Goal: Information Seeking & Learning: Compare options

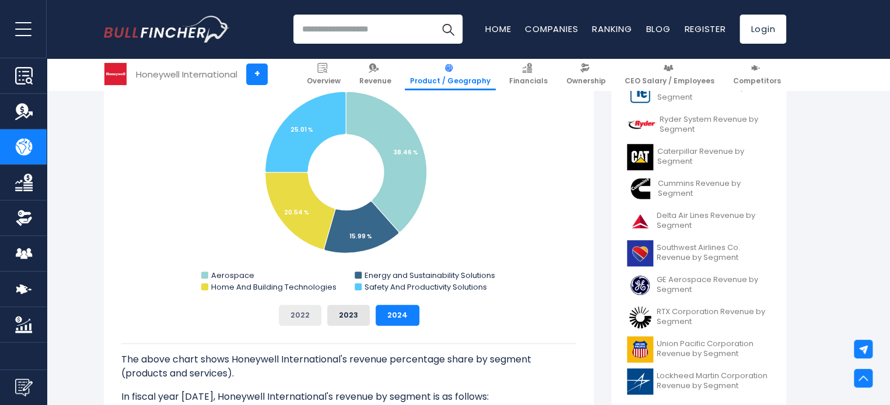
click at [303, 319] on button "2022" at bounding box center [300, 315] width 43 height 21
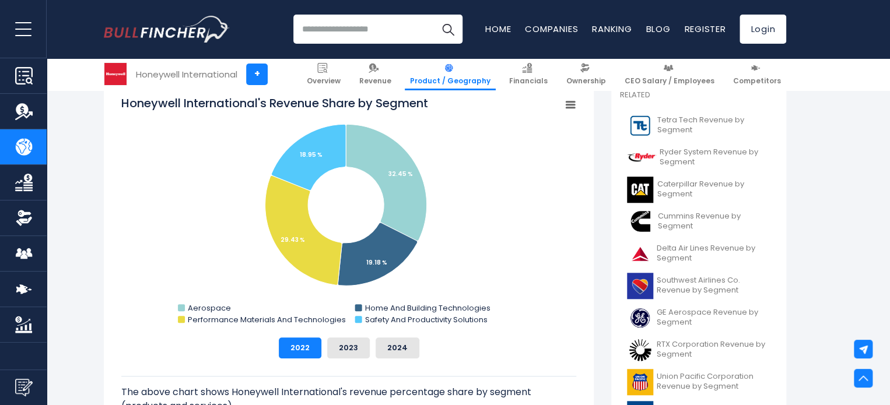
scroll to position [315, 0]
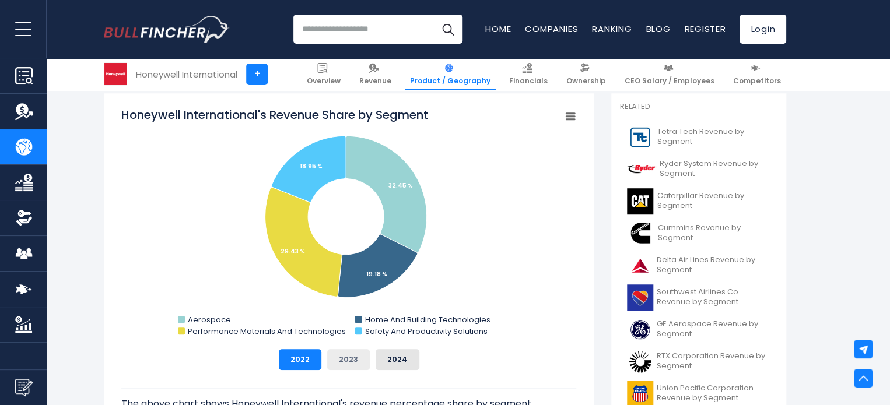
click at [351, 363] on button "2023" at bounding box center [348, 359] width 43 height 21
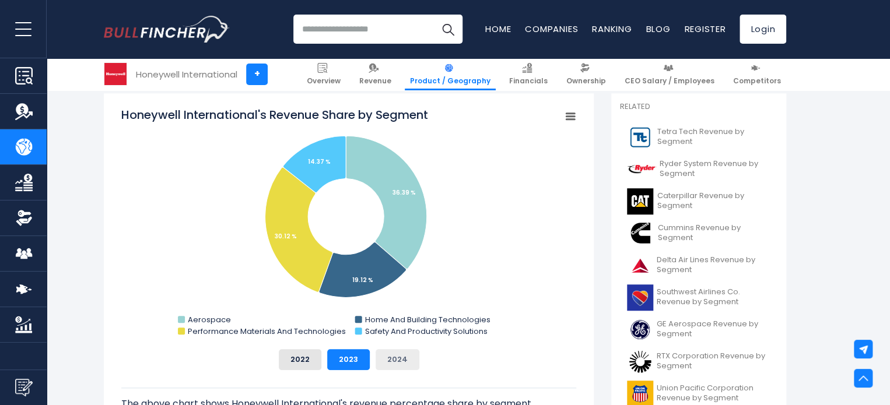
click at [397, 359] on button "2024" at bounding box center [398, 359] width 44 height 21
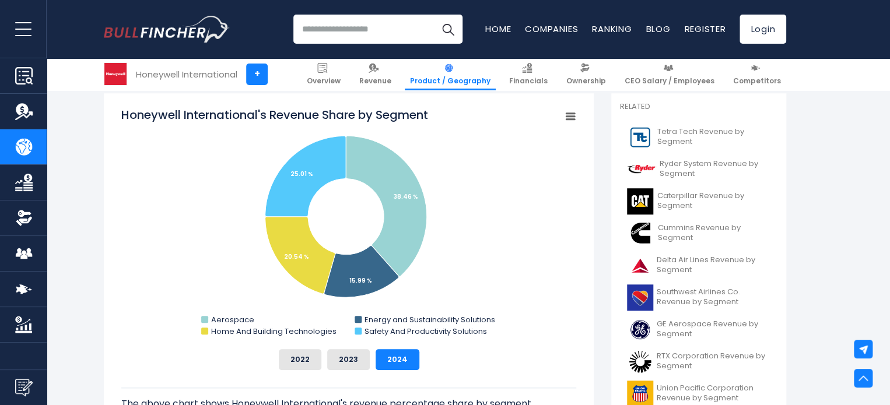
click at [337, 370] on div "The above chart shows Honeywell International's revenue percentage share by seg…" at bounding box center [348, 409] width 455 height 78
click at [340, 362] on button "2023" at bounding box center [348, 359] width 43 height 21
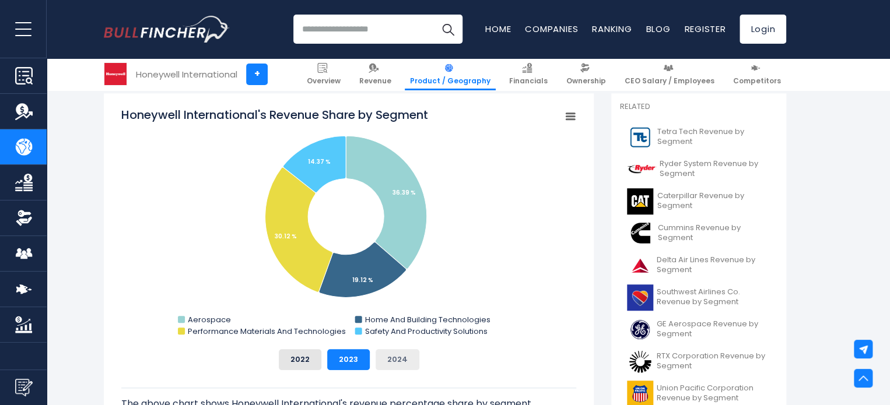
click at [393, 352] on button "2024" at bounding box center [398, 359] width 44 height 21
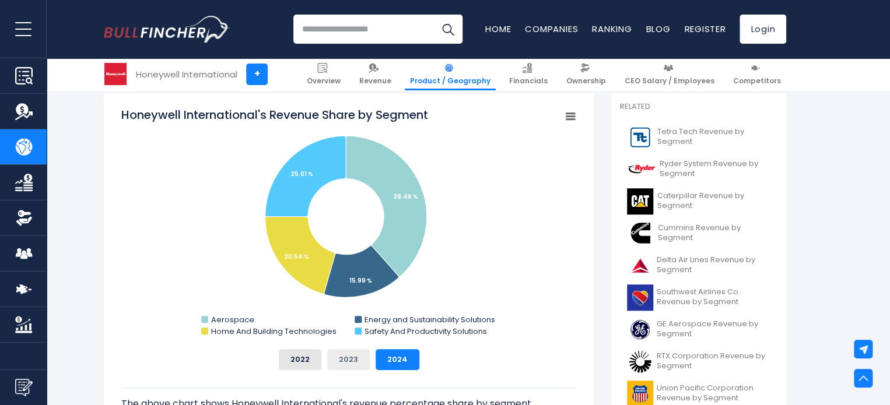
click at [346, 359] on button "2023" at bounding box center [348, 359] width 43 height 21
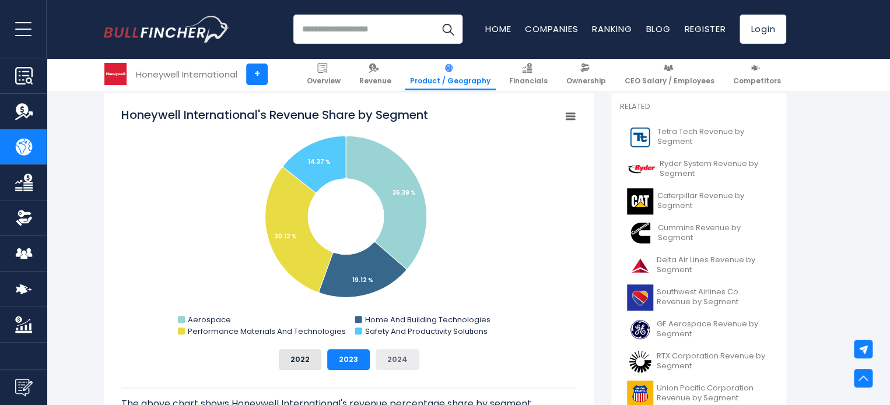
click at [385, 352] on button "2024" at bounding box center [398, 359] width 44 height 21
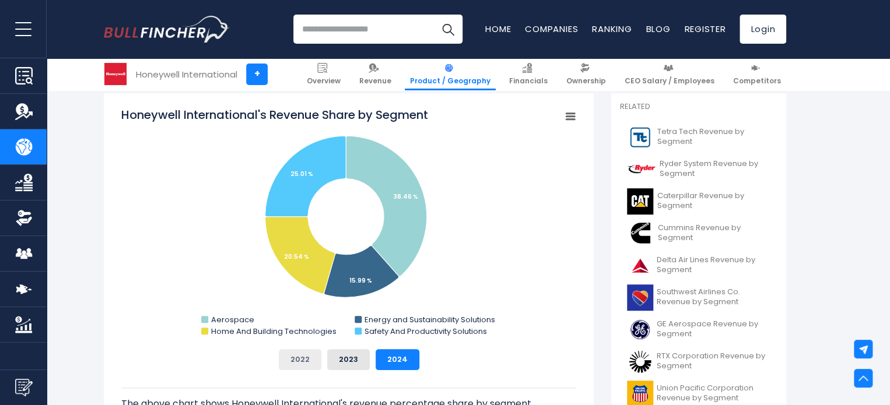
click at [295, 352] on button "2022" at bounding box center [300, 359] width 43 height 21
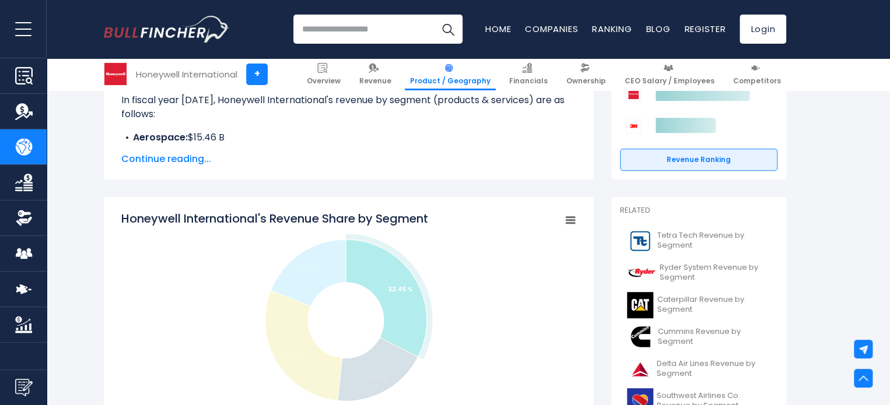
scroll to position [207, 0]
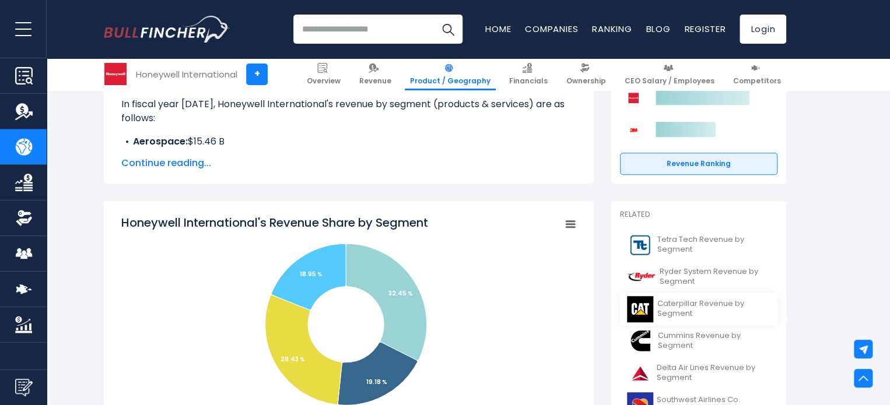
click at [665, 309] on span "Caterpillar Revenue by Segment" at bounding box center [713, 309] width 113 height 20
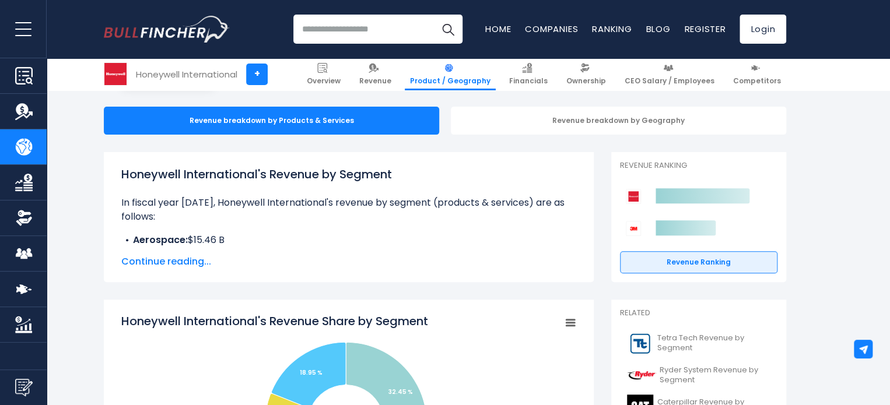
scroll to position [109, 0]
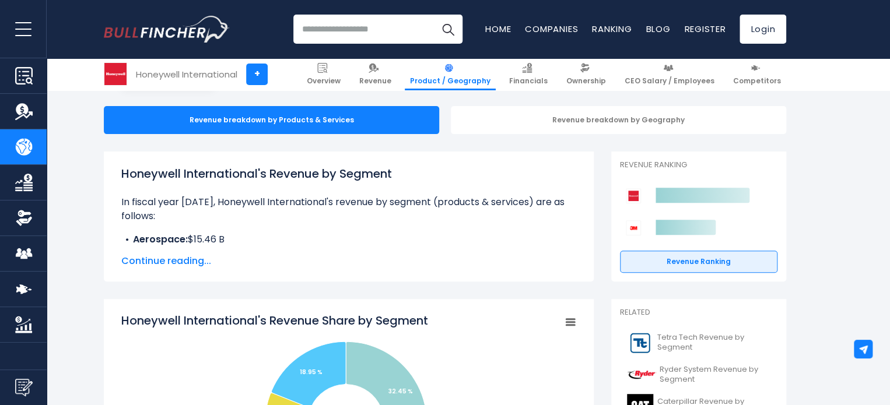
click at [169, 258] on span "Continue reading..." at bounding box center [348, 261] width 455 height 14
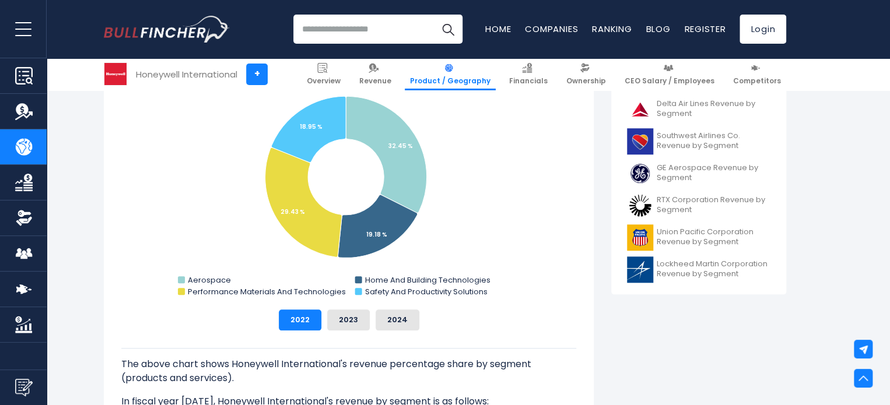
scroll to position [655, 0]
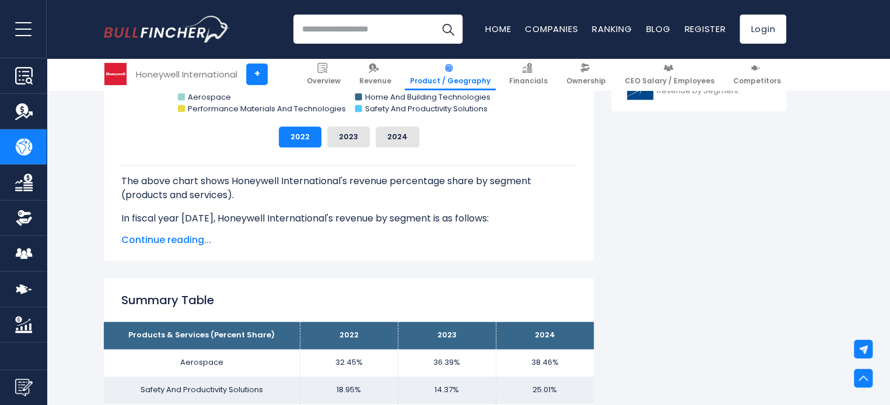
click at [168, 247] on span "Continue reading..." at bounding box center [348, 240] width 455 height 14
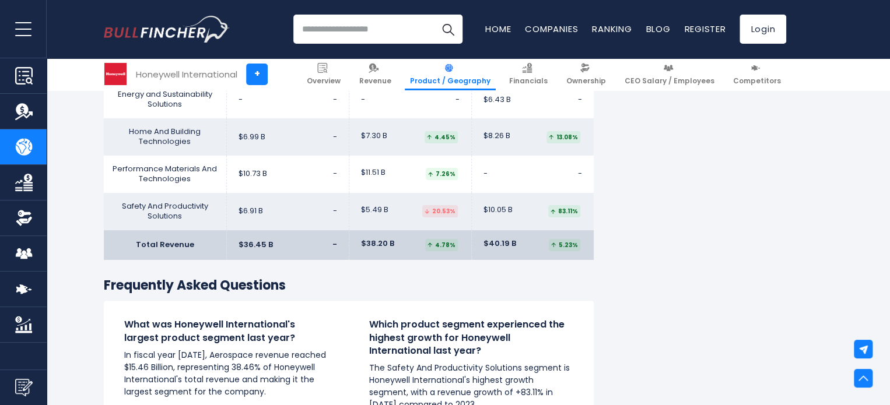
scroll to position [2260, 0]
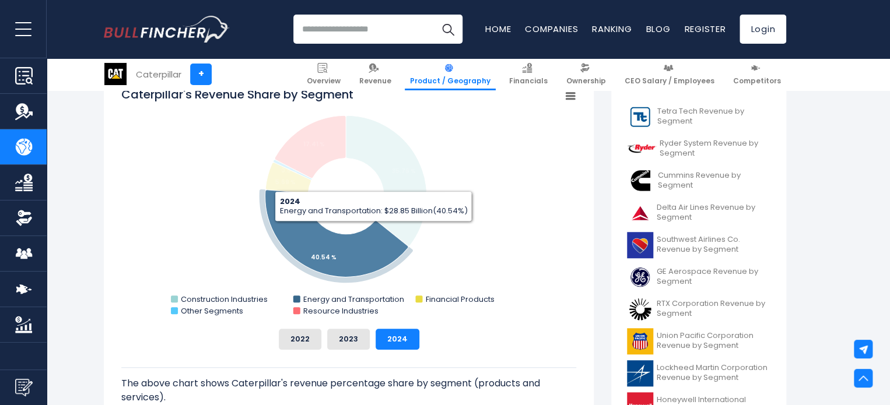
scroll to position [369, 0]
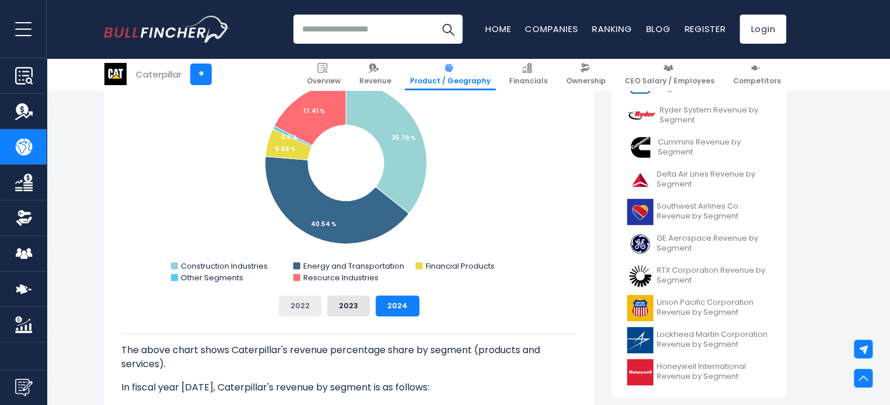
click at [295, 313] on button "2022" at bounding box center [300, 306] width 43 height 21
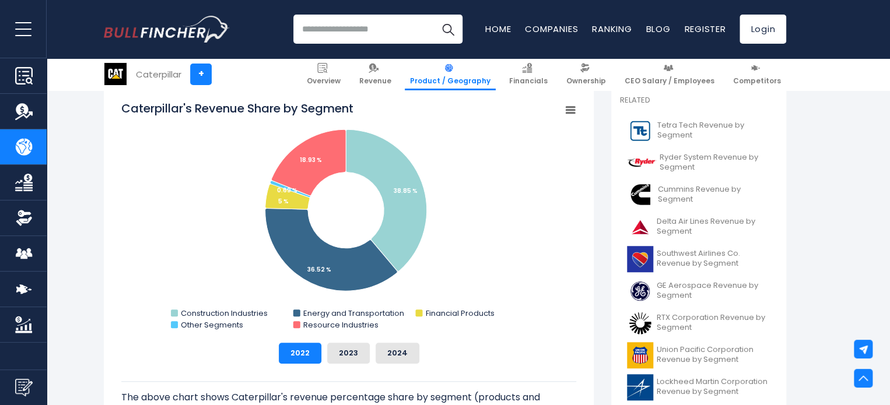
scroll to position [310, 0]
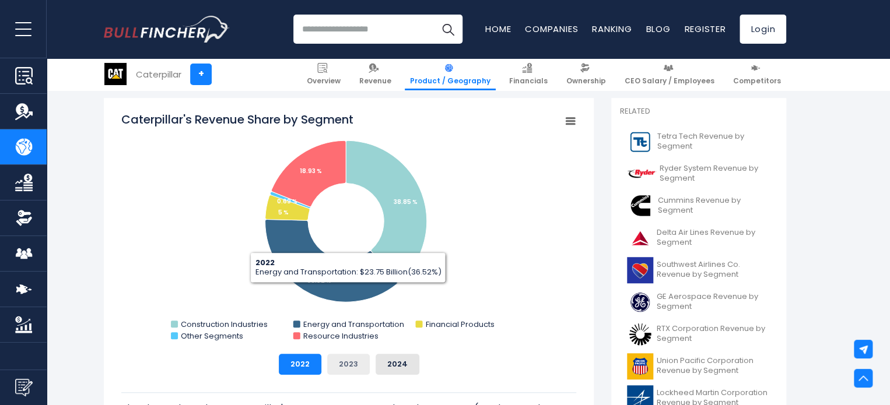
click at [345, 373] on button "2023" at bounding box center [348, 364] width 43 height 21
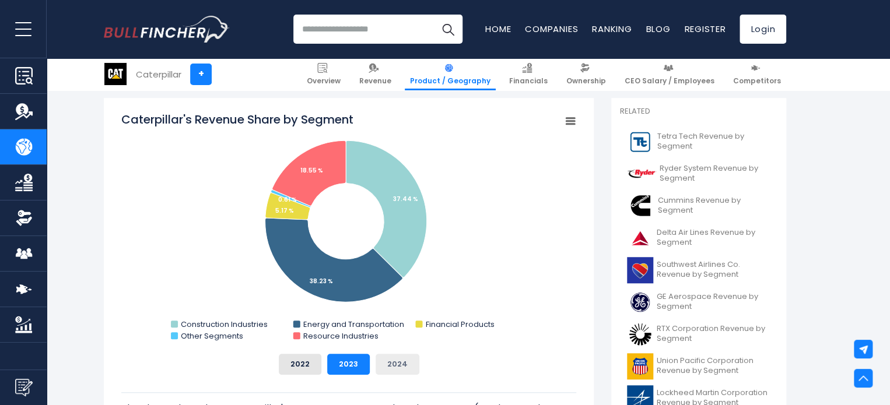
click at [401, 359] on button "2024" at bounding box center [398, 364] width 44 height 21
click at [340, 362] on button "2023" at bounding box center [348, 364] width 43 height 21
click at [290, 365] on button "2022" at bounding box center [300, 364] width 43 height 21
click at [337, 363] on button "2023" at bounding box center [348, 364] width 43 height 21
click at [392, 362] on button "2024" at bounding box center [398, 364] width 44 height 21
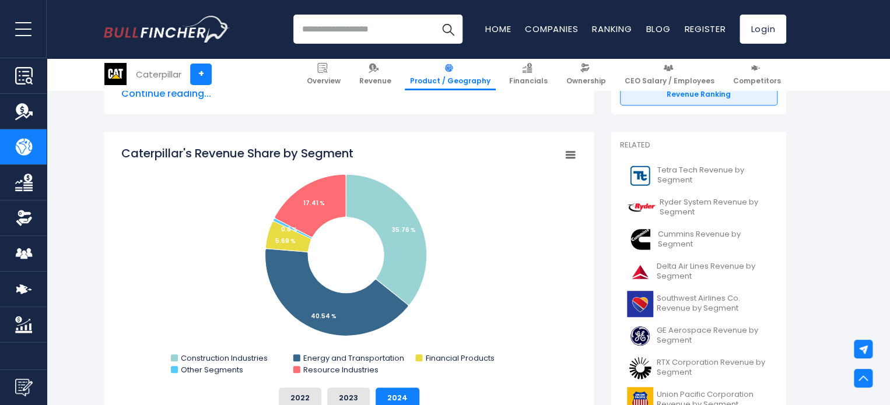
scroll to position [275, 0]
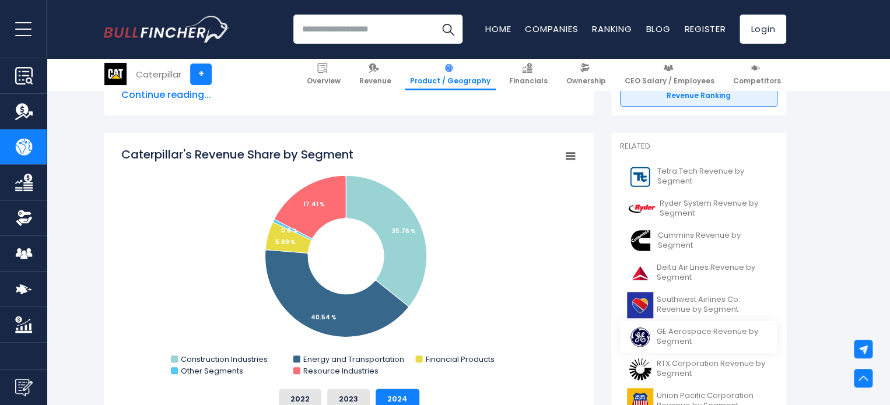
click at [670, 339] on span "GE Aerospace Revenue by Segment" at bounding box center [714, 337] width 114 height 20
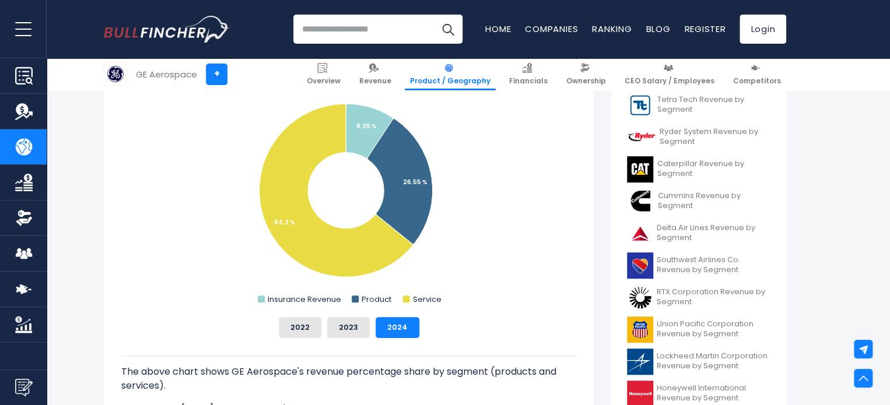
scroll to position [350, 0]
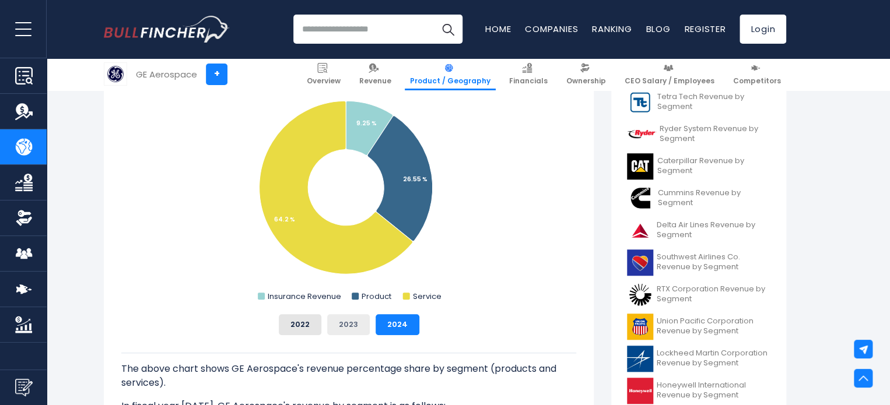
click at [349, 326] on button "2023" at bounding box center [348, 324] width 43 height 21
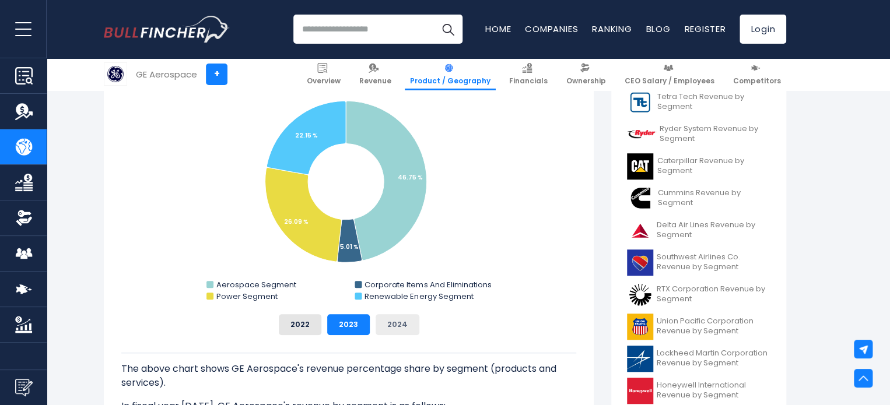
click at [411, 324] on button "2024" at bounding box center [398, 324] width 44 height 21
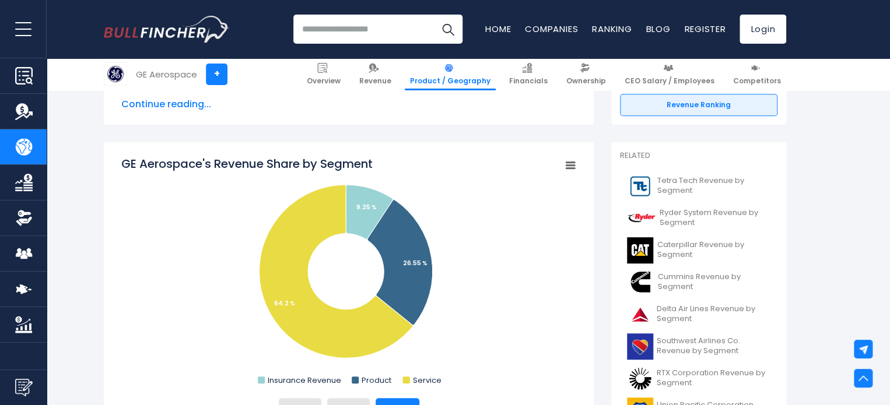
scroll to position [327, 0]
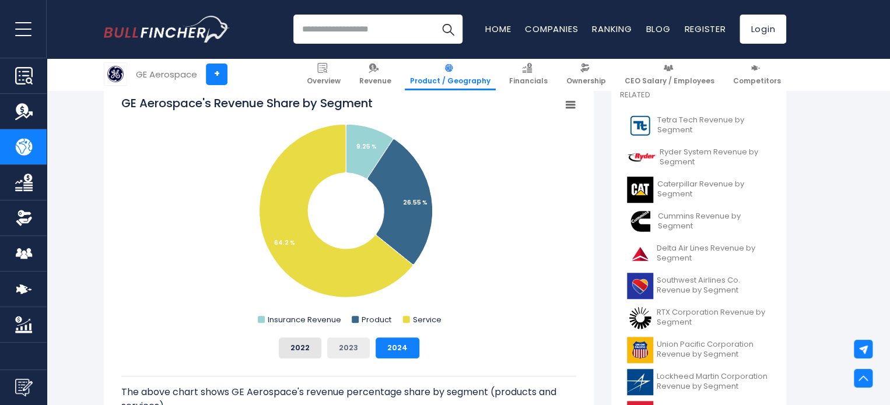
click at [352, 339] on button "2023" at bounding box center [348, 348] width 43 height 21
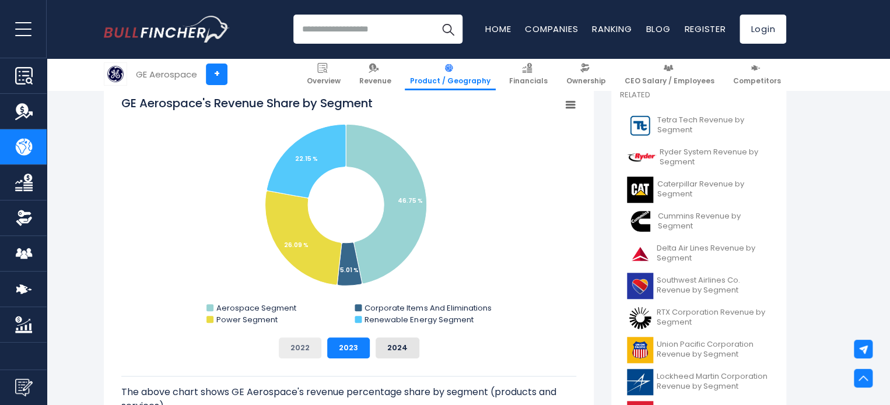
click at [303, 345] on button "2022" at bounding box center [300, 348] width 43 height 21
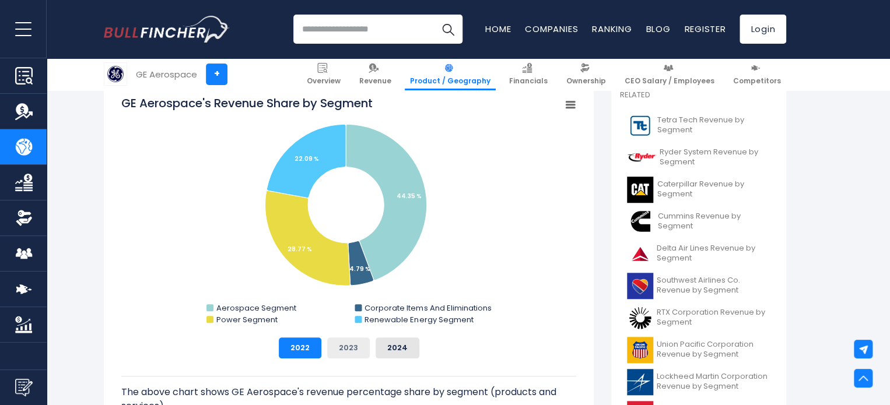
click at [352, 345] on button "2023" at bounding box center [348, 348] width 43 height 21
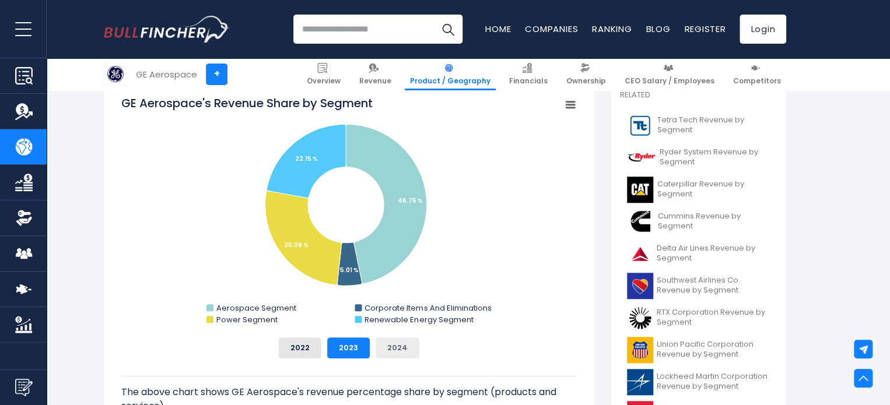
click at [386, 351] on button "2024" at bounding box center [398, 348] width 44 height 21
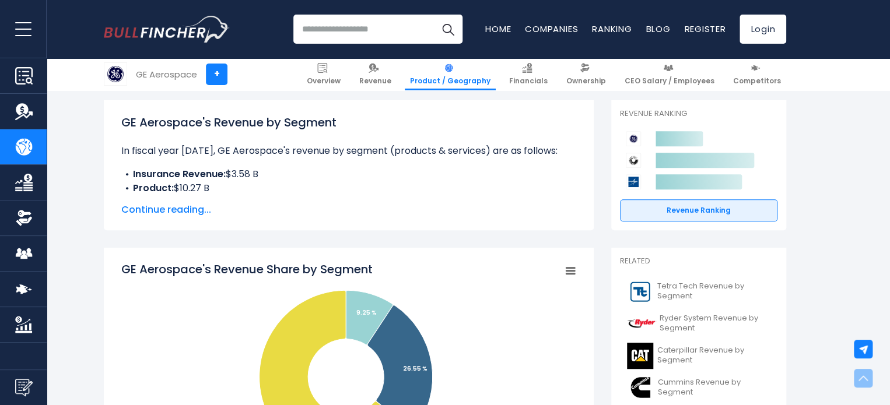
scroll to position [160, 0]
